Goal: Information Seeking & Learning: Check status

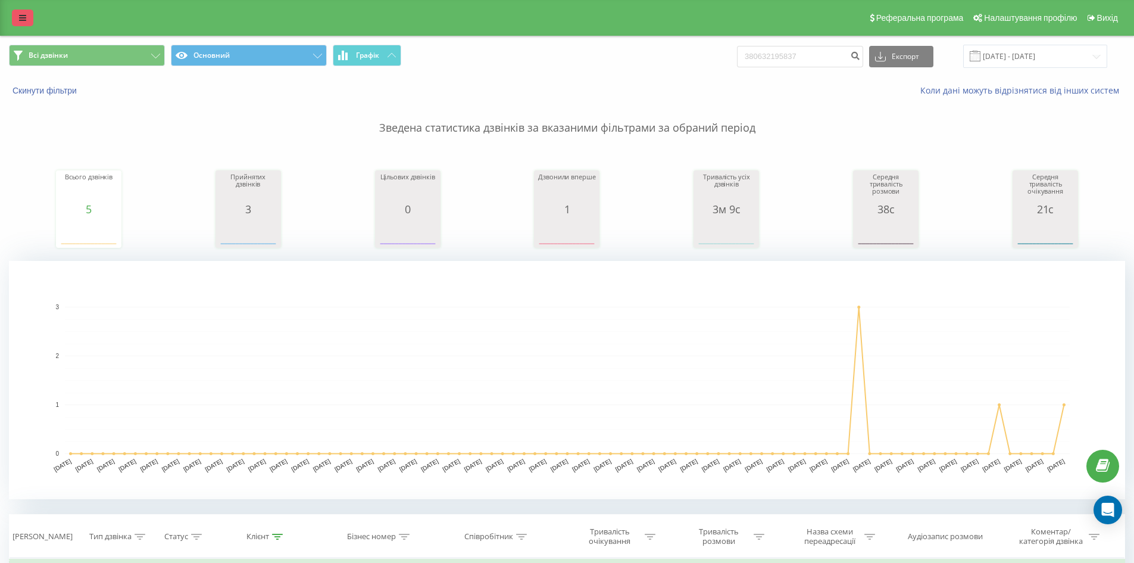
click at [23, 21] on icon at bounding box center [22, 18] width 7 height 8
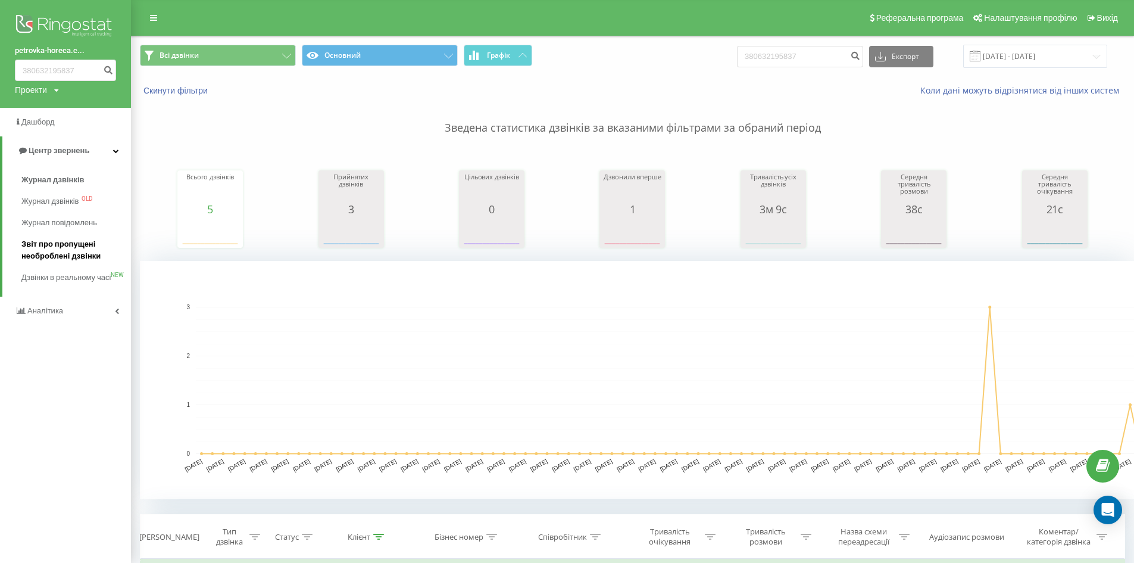
drag, startPoint x: 57, startPoint y: 242, endPoint x: 63, endPoint y: 243, distance: 6.0
click at [57, 242] on span "Звіт про пропущені необроблені дзвінки" at bounding box center [73, 250] width 104 height 24
click at [63, 243] on span "Звіт про пропущені необроблені дзвінки" at bounding box center [73, 250] width 104 height 24
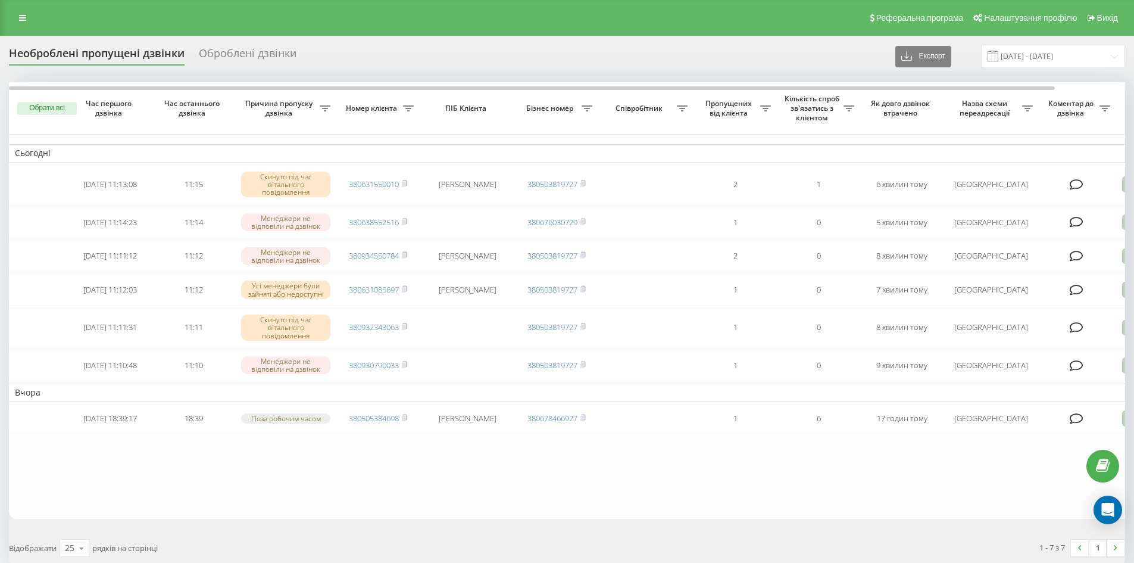
click at [36, 16] on div "Реферальна програма Налаштування профілю Вихід" at bounding box center [567, 18] width 1134 height 36
click at [32, 18] on link at bounding box center [22, 18] width 21 height 17
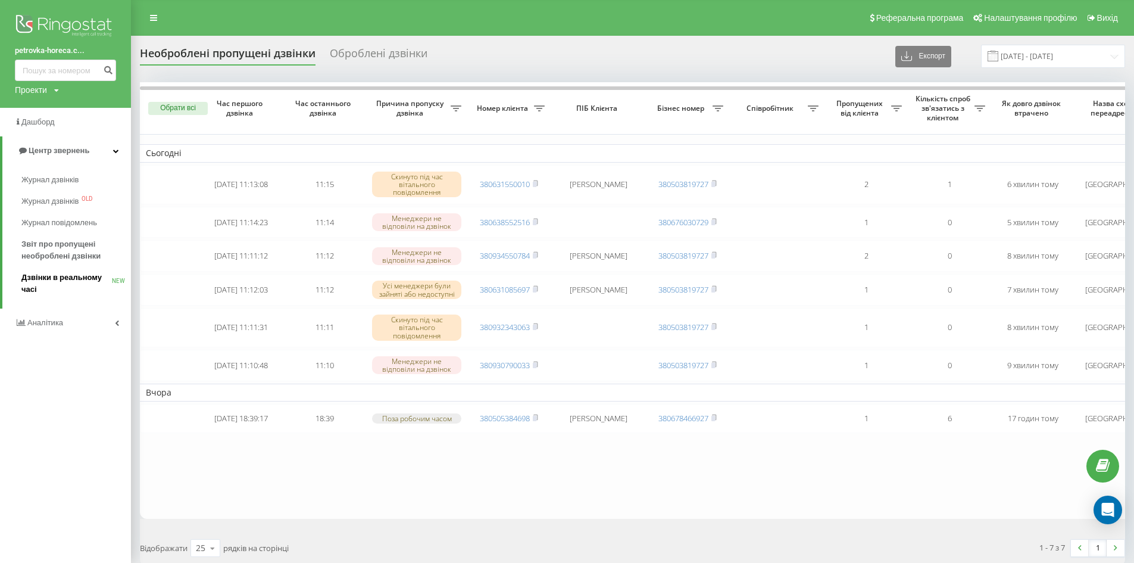
click at [67, 276] on span "Дзвінки в реальному часі" at bounding box center [66, 283] width 90 height 24
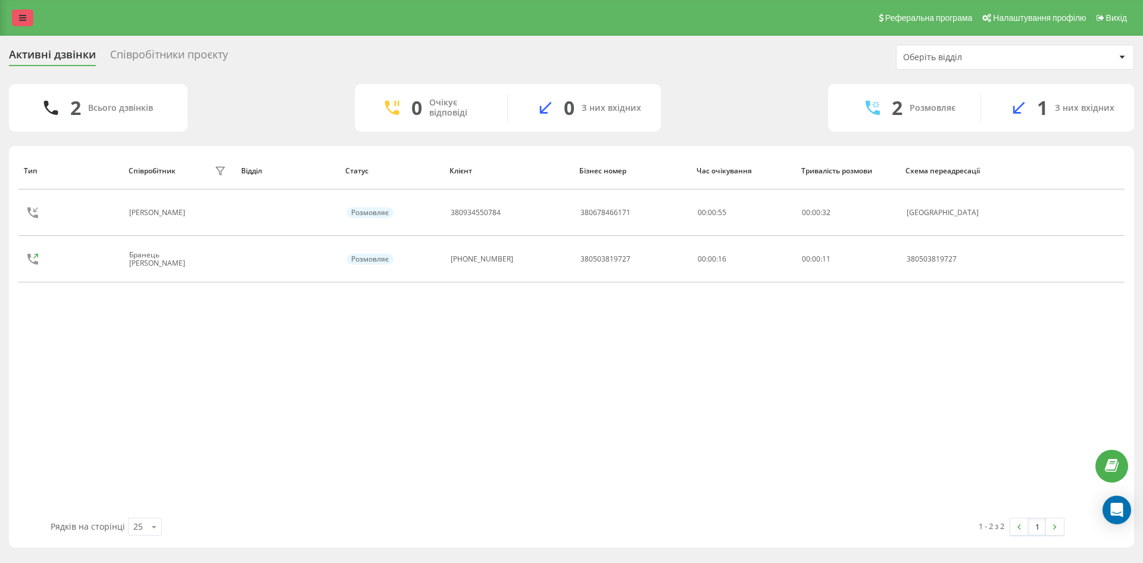
click at [31, 17] on link at bounding box center [22, 18] width 21 height 17
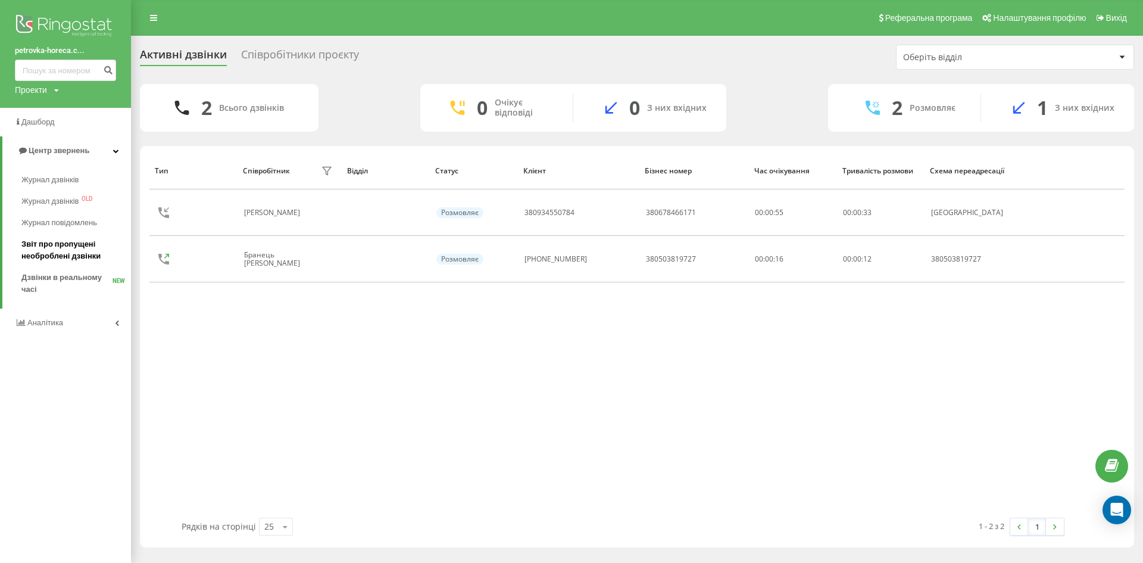
click at [57, 254] on span "Звіт про пропущені необроблені дзвінки" at bounding box center [73, 250] width 104 height 24
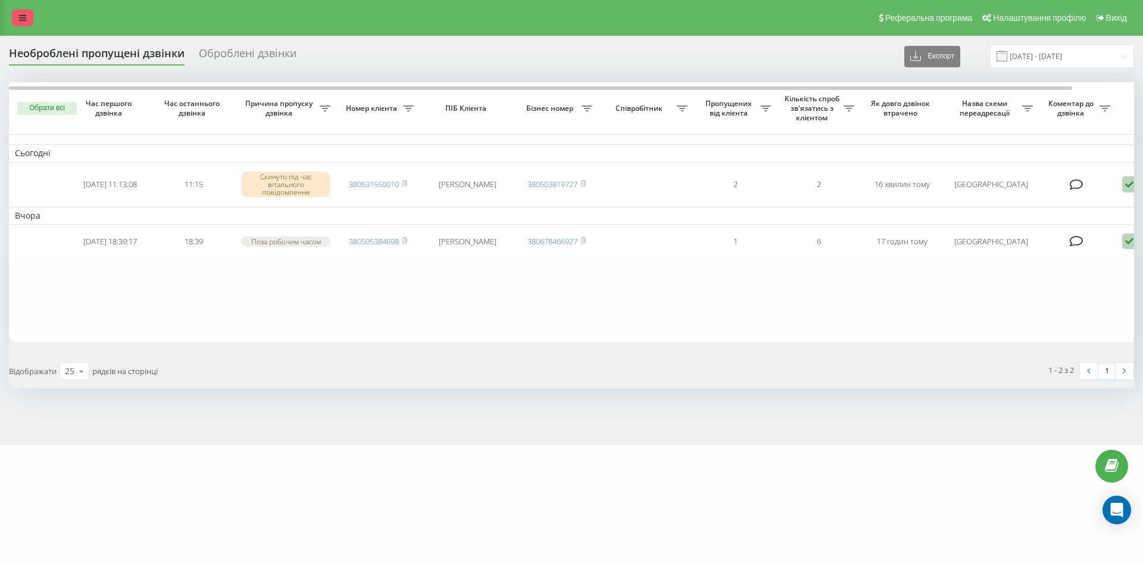
click at [16, 17] on link at bounding box center [22, 18] width 21 height 17
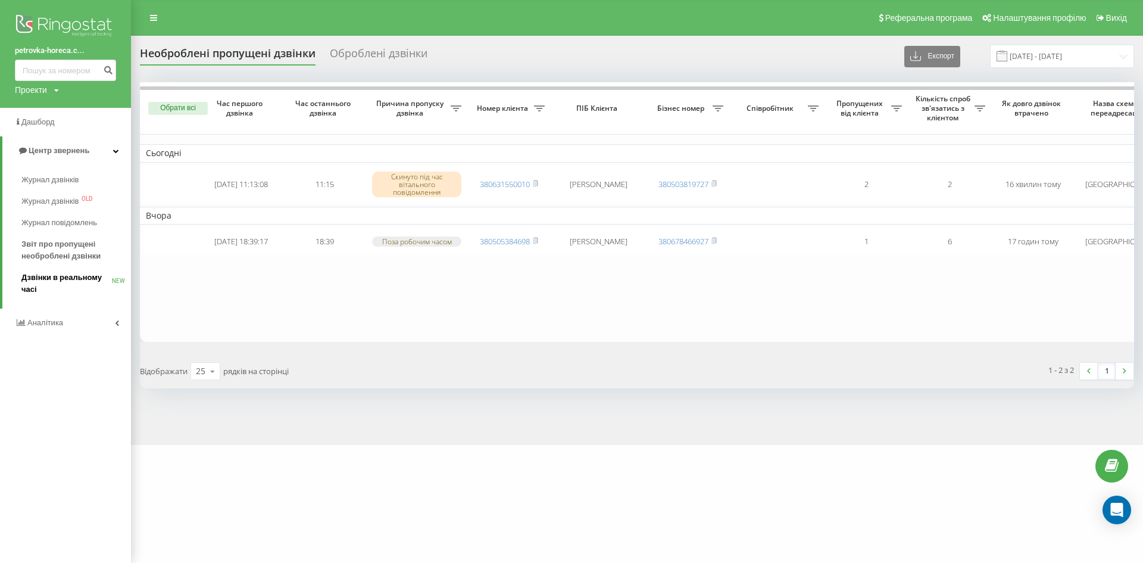
click at [54, 276] on span "Дзвінки в реальному часі" at bounding box center [66, 283] width 90 height 24
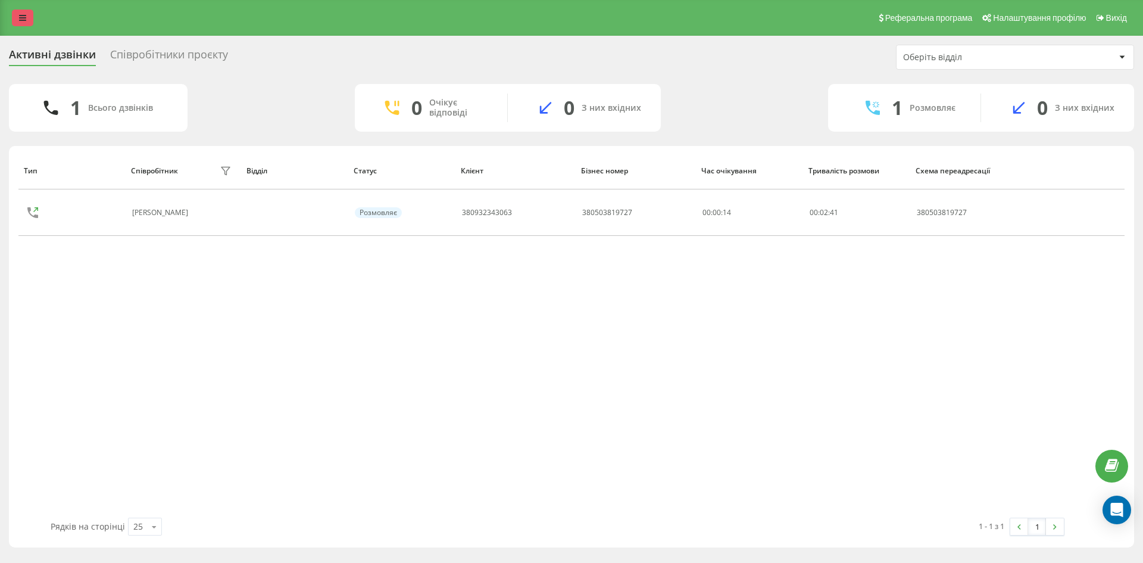
click at [27, 21] on link at bounding box center [22, 18] width 21 height 17
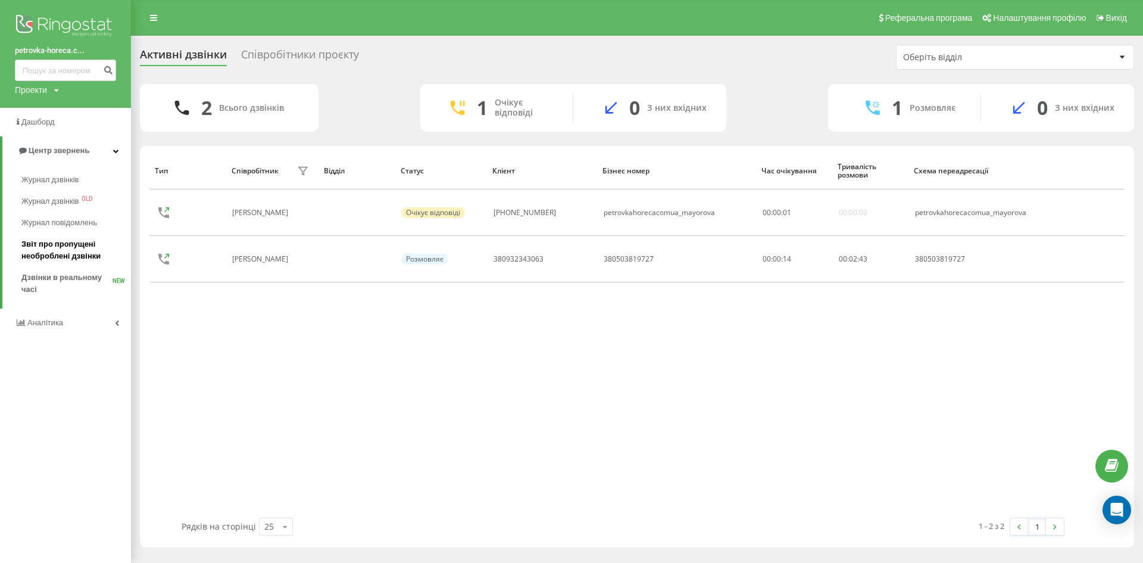
click at [58, 249] on span "Звіт про пропущені необроблені дзвінки" at bounding box center [73, 250] width 104 height 24
